Goal: Communication & Community: Answer question/provide support

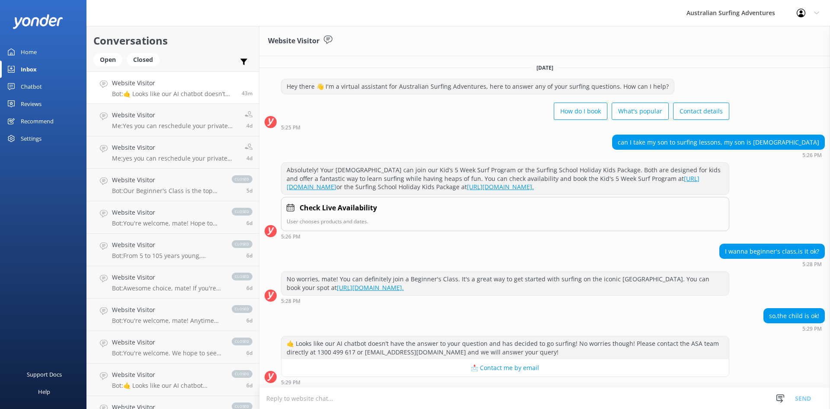
scroll to position [11, 0]
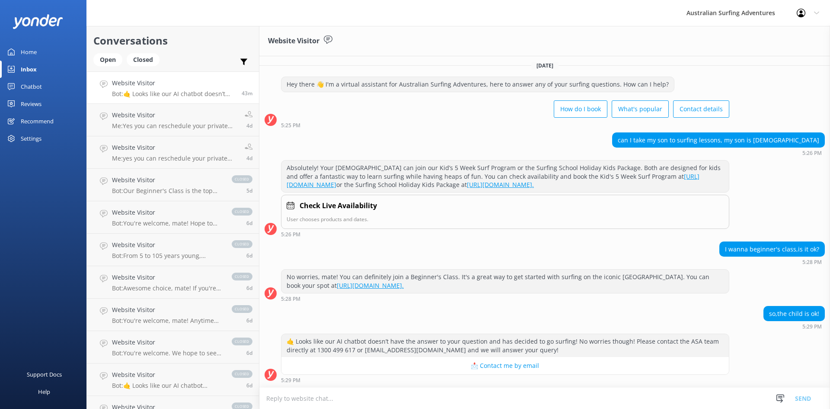
click at [324, 396] on textarea at bounding box center [544, 397] width 571 height 21
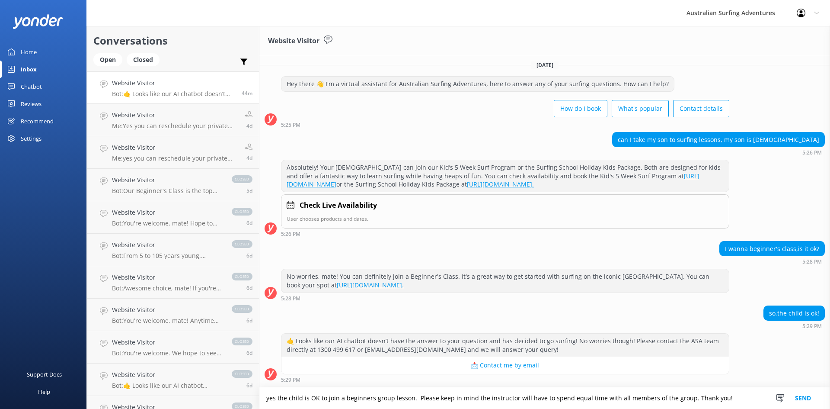
type textarea "yes the child is OK to join a beginners group lesson. Please keep in mind the i…"
click at [809, 398] on button "Send" at bounding box center [803, 398] width 32 height 22
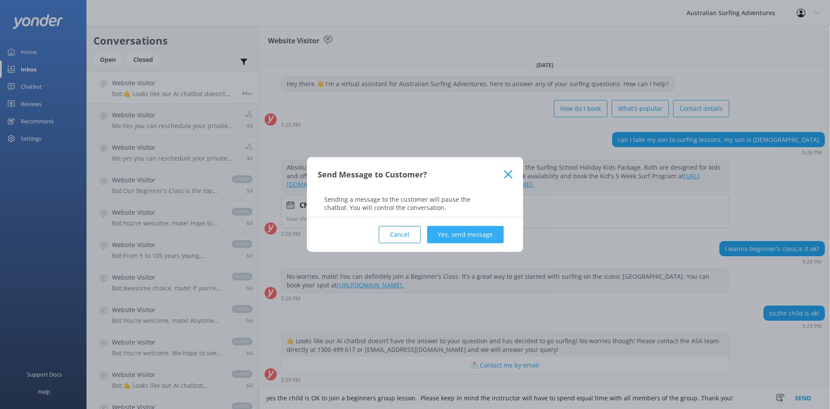
click at [464, 238] on button "Yes, send message" at bounding box center [465, 234] width 77 height 17
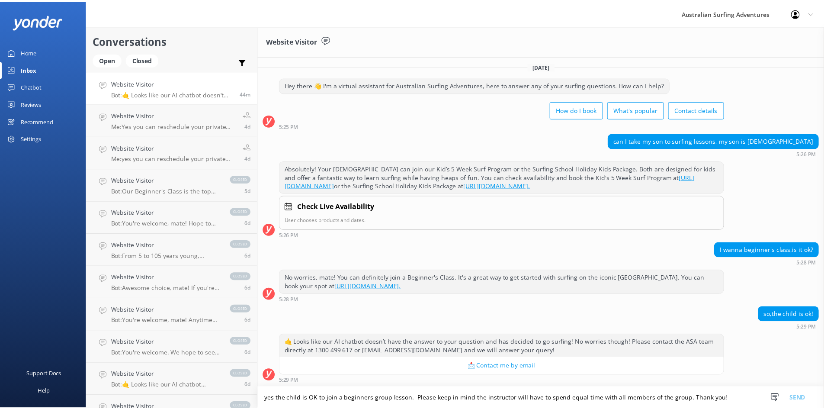
scroll to position [0, 0]
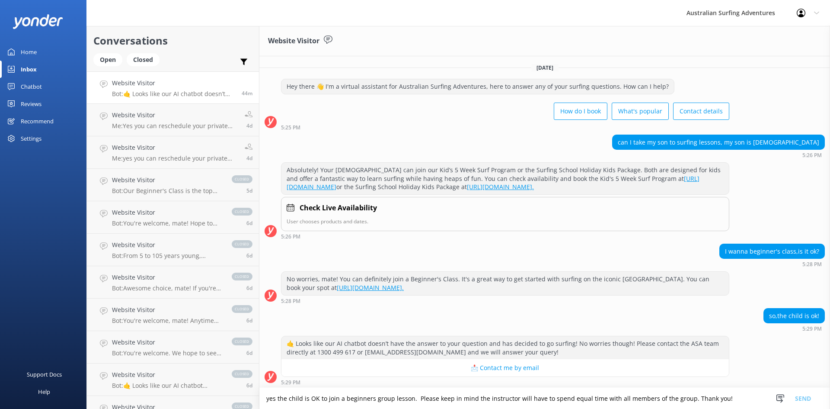
click at [29, 70] on div "Inbox" at bounding box center [29, 69] width 16 height 17
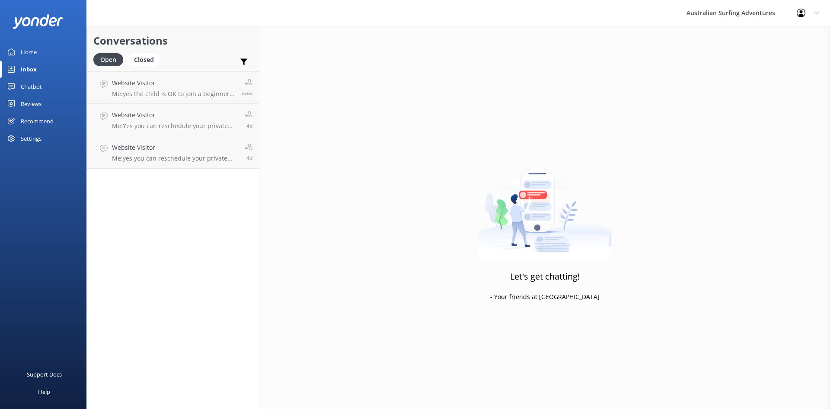
click at [26, 53] on div "Home" at bounding box center [29, 51] width 16 height 17
